Goal: Find specific page/section: Find specific page/section

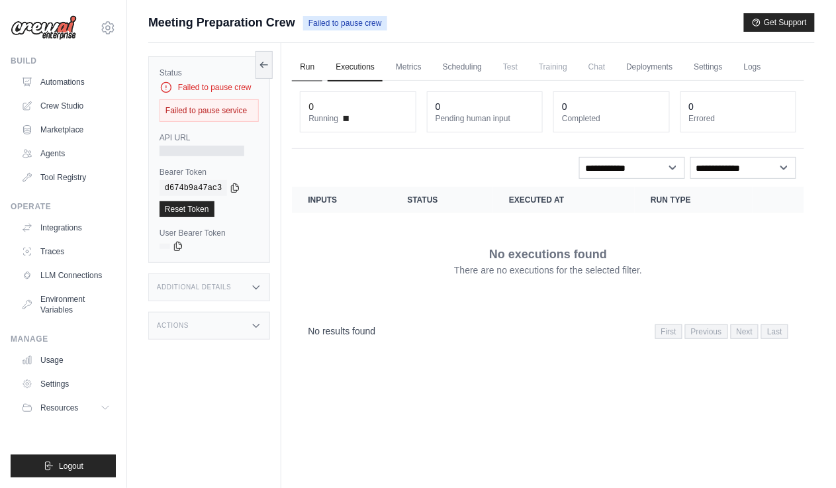
click at [302, 68] on link "Run" at bounding box center [307, 68] width 30 height 28
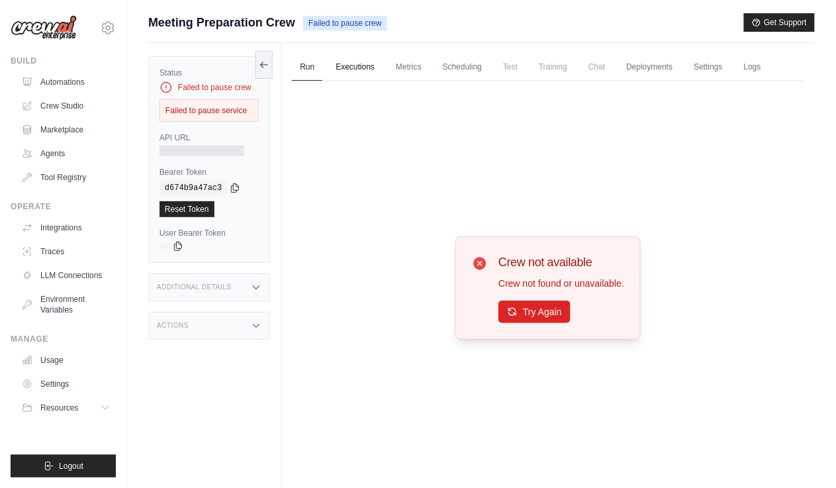
click at [345, 69] on link "Executions" at bounding box center [355, 68] width 55 height 28
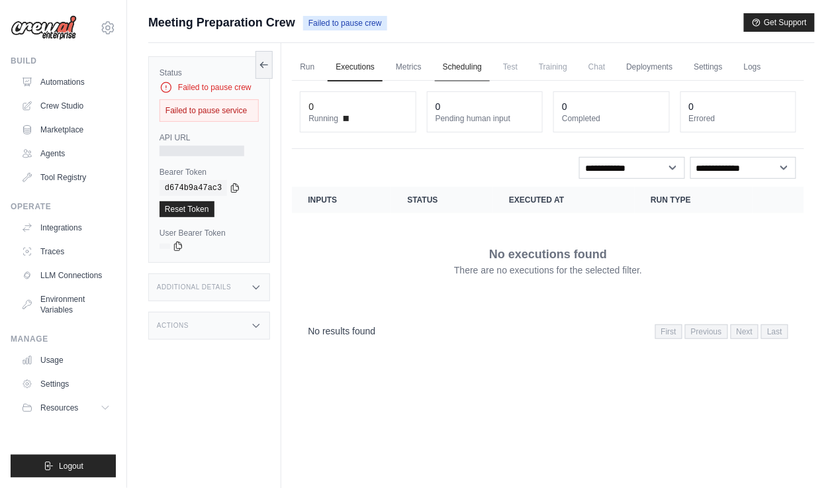
click at [478, 64] on link "Scheduling" at bounding box center [462, 68] width 55 height 28
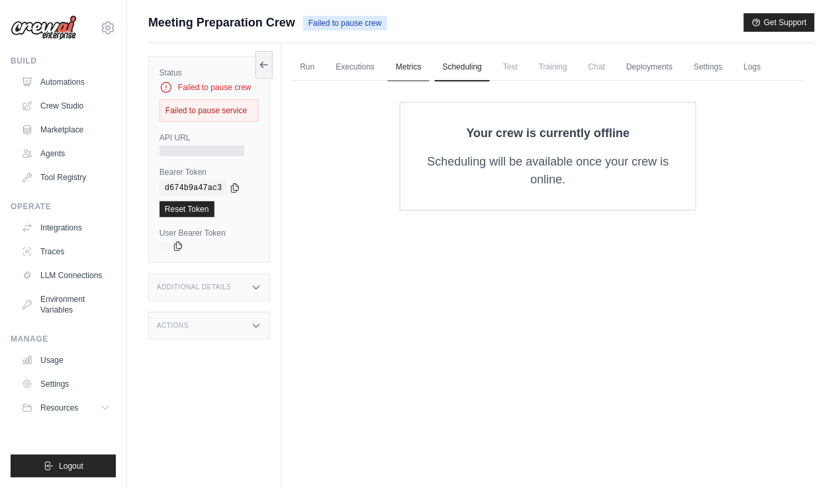
click at [422, 70] on link "Metrics" at bounding box center [409, 68] width 42 height 28
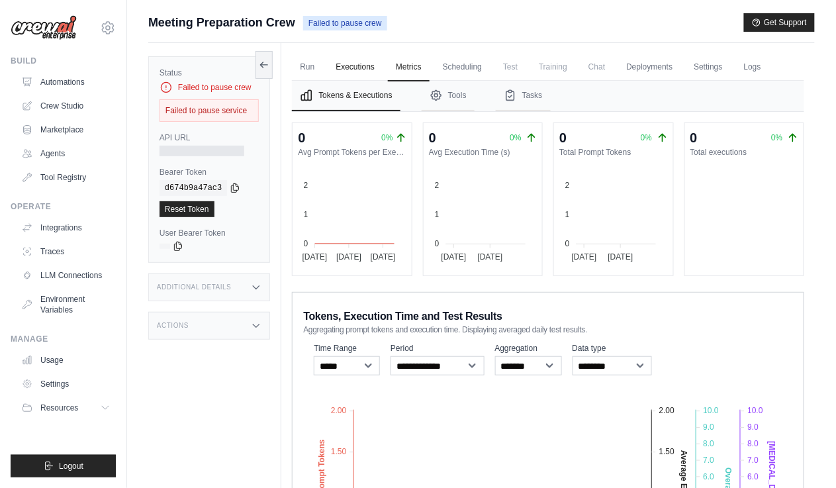
click at [356, 62] on link "Executions" at bounding box center [355, 68] width 55 height 28
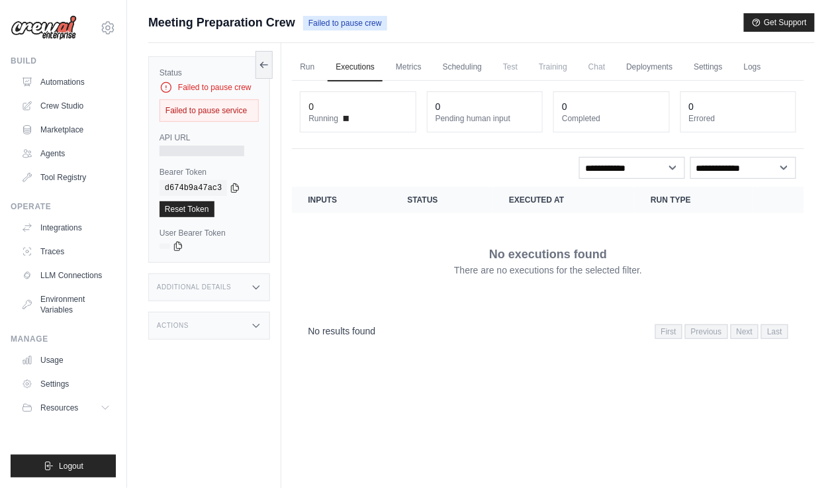
click at [592, 66] on span "Chat" at bounding box center [597, 67] width 32 height 26
click at [636, 65] on link "Deployments" at bounding box center [649, 68] width 62 height 28
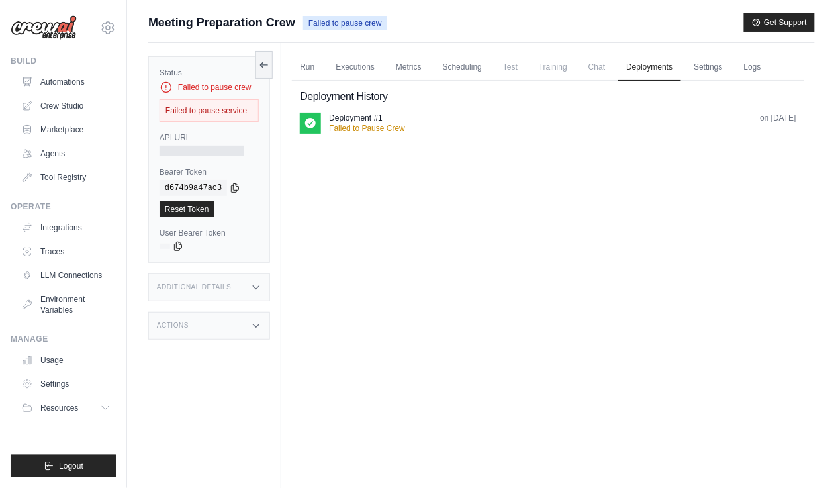
click at [493, 133] on div "Deployment #1 Failed to Pause Crew on [DATE]" at bounding box center [548, 129] width 497 height 32
click at [356, 65] on link "Executions" at bounding box center [355, 68] width 55 height 28
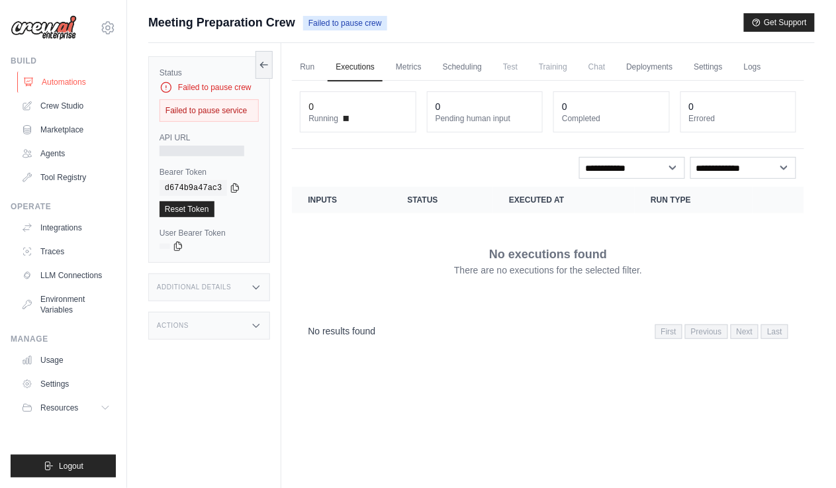
click at [87, 85] on link "Automations" at bounding box center [67, 82] width 100 height 21
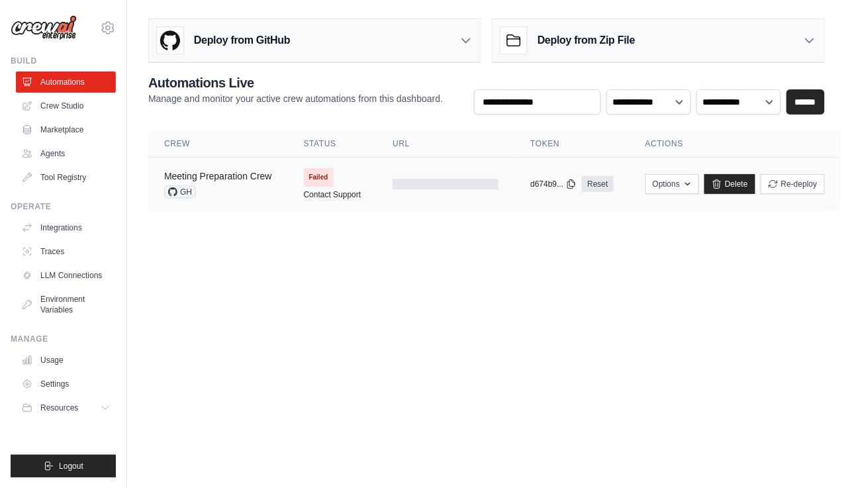
click at [215, 177] on link "Meeting Preparation Crew" at bounding box center [218, 176] width 108 height 11
